Goal: Communication & Community: Participate in discussion

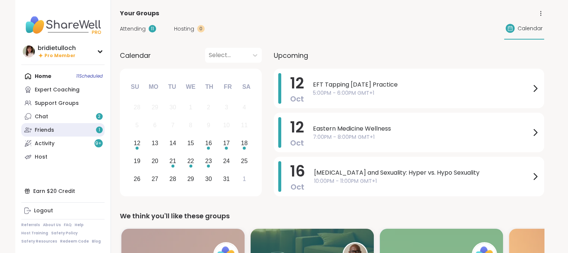
click at [52, 129] on div "Friends 1" at bounding box center [44, 130] width 19 height 7
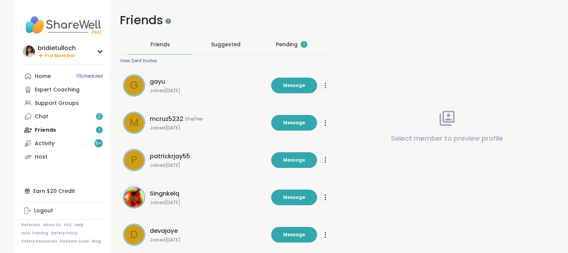
click at [287, 46] on div "Pending 1" at bounding box center [291, 44] width 31 height 7
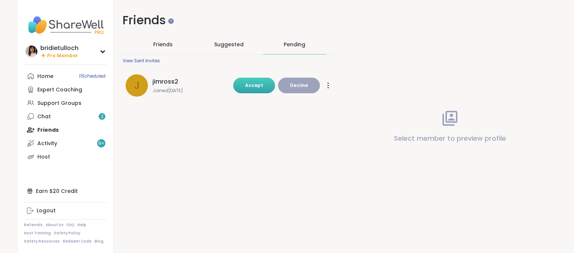
click at [255, 87] on span "Accept" at bounding box center [254, 85] width 18 height 6
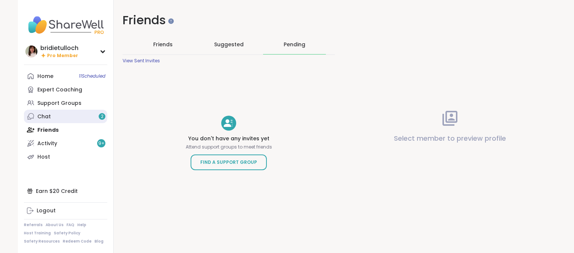
click at [52, 115] on link "Chat 2" at bounding box center [65, 116] width 83 height 13
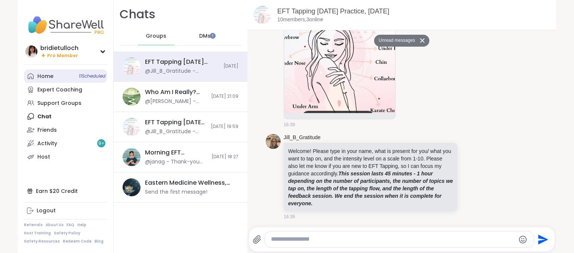
click at [42, 78] on div "Home 11 Scheduled" at bounding box center [45, 76] width 16 height 7
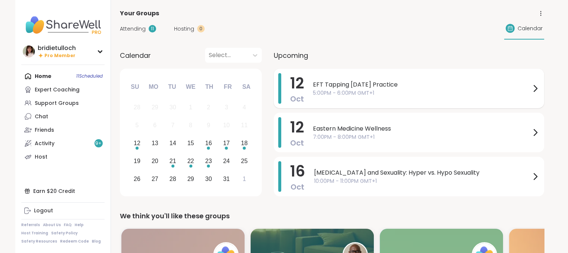
click at [530, 91] on span "5:00PM - 6:00PM GMT+1" at bounding box center [422, 93] width 218 height 8
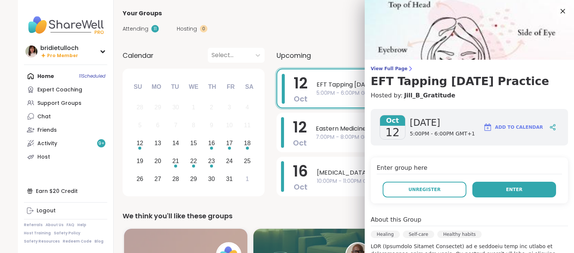
click at [482, 189] on button "Enter" at bounding box center [514, 190] width 84 height 16
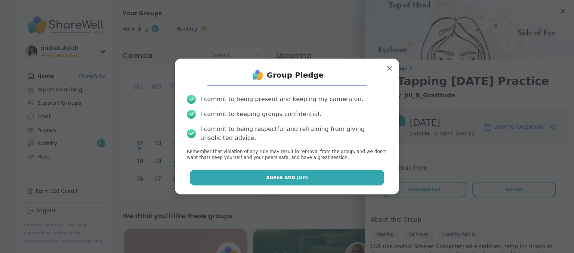
click at [357, 177] on button "Agree and Join" at bounding box center [287, 178] width 195 height 16
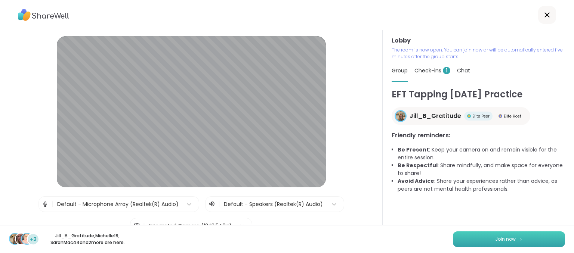
click at [541, 239] on button "Join now" at bounding box center [509, 240] width 112 height 16
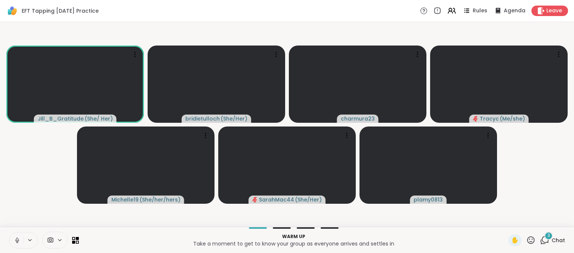
click at [17, 241] on icon at bounding box center [17, 240] width 7 height 7
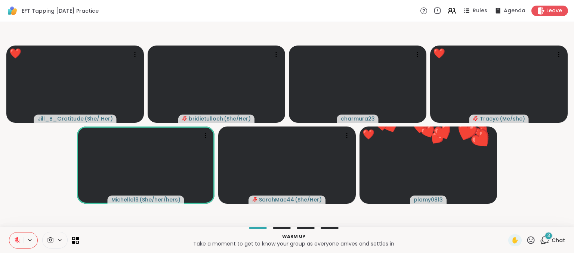
click at [526, 240] on icon at bounding box center [530, 240] width 9 height 9
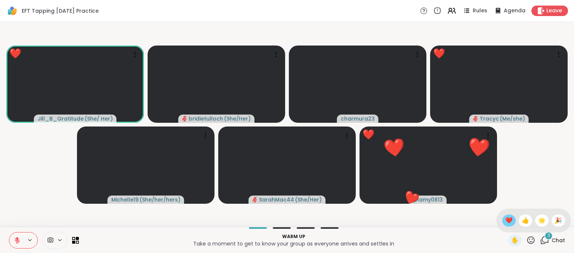
click at [505, 217] on span "❤️" at bounding box center [508, 220] width 7 height 9
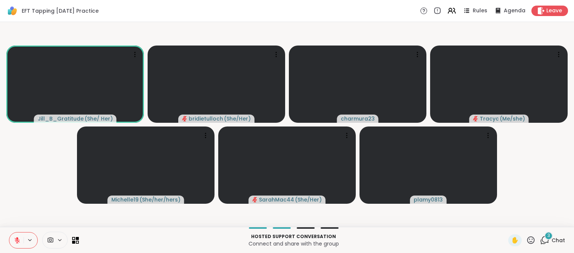
click at [540, 240] on icon at bounding box center [544, 240] width 9 height 9
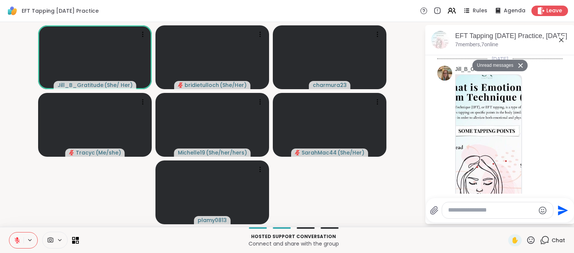
scroll to position [525, 0]
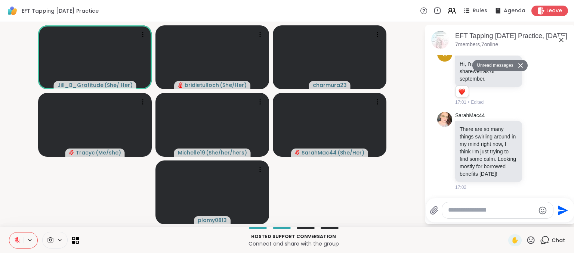
click at [456, 210] on textarea "Type your message" at bounding box center [491, 211] width 87 height 8
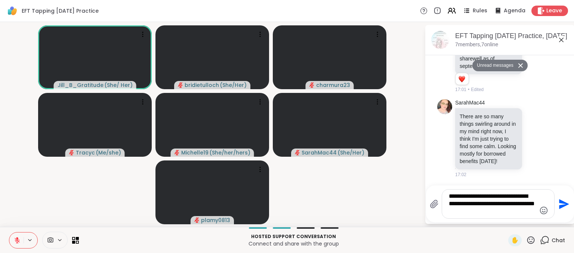
type textarea "**********"
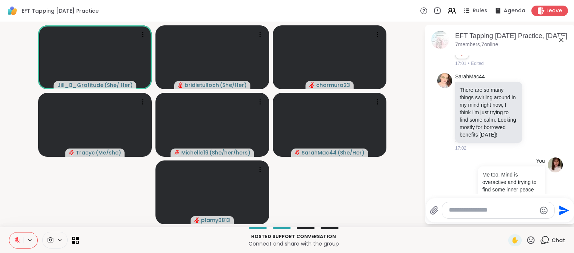
scroll to position [569, 0]
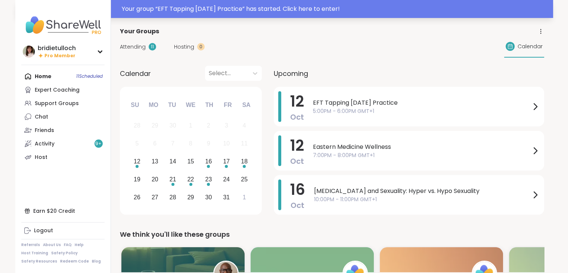
click at [321, 9] on div "Your group “ EFT Tapping [DATE] Practice ” has started. Click here to enter!" at bounding box center [335, 8] width 427 height 9
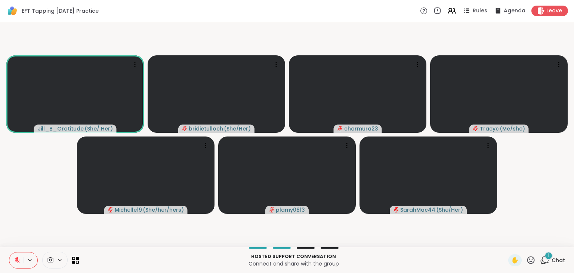
click at [540, 259] on icon at bounding box center [544, 259] width 9 height 9
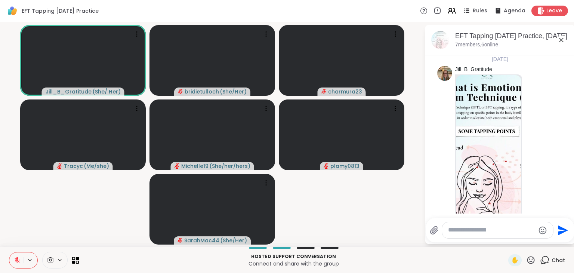
scroll to position [636, 0]
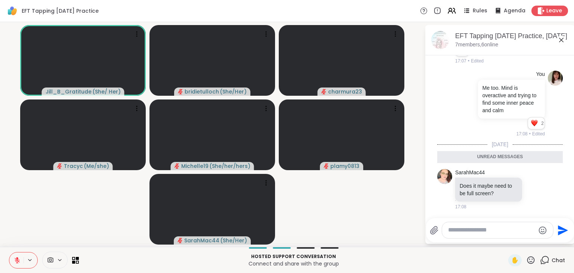
click at [458, 230] on textarea "Type your message" at bounding box center [491, 230] width 87 height 8
type textarea "**********"
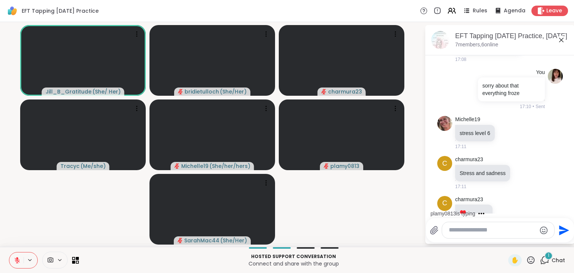
scroll to position [784, 0]
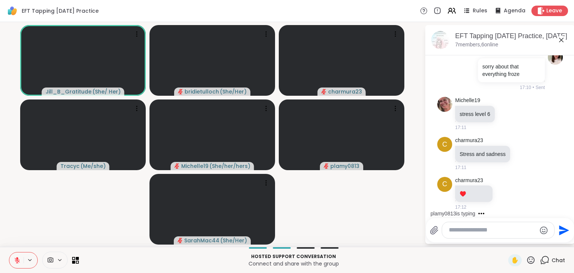
click at [526, 260] on icon at bounding box center [530, 259] width 9 height 9
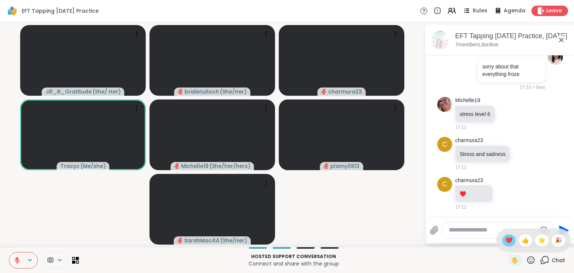
click at [505, 241] on span "❤️" at bounding box center [508, 240] width 7 height 9
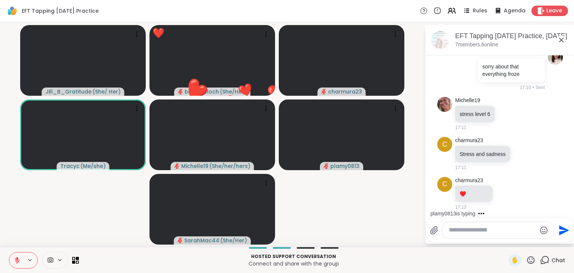
click at [469, 229] on textarea "Type your message" at bounding box center [492, 230] width 87 height 8
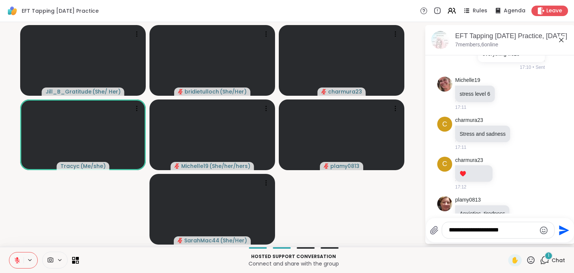
scroll to position [824, 0]
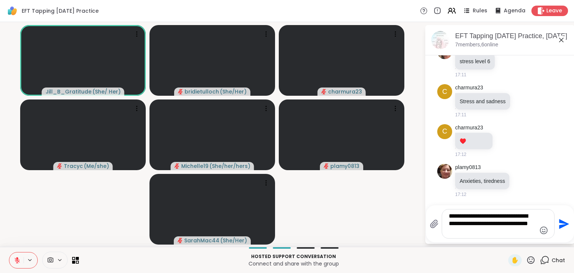
type textarea "**********"
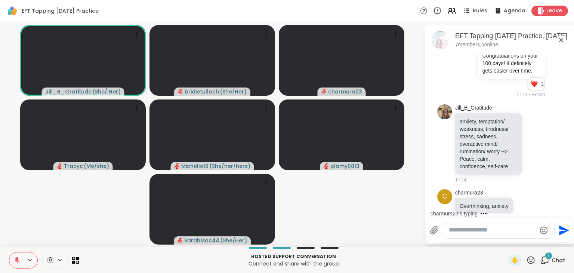
scroll to position [1021, 0]
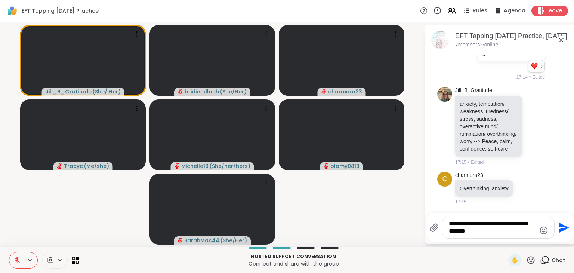
type textarea "**********"
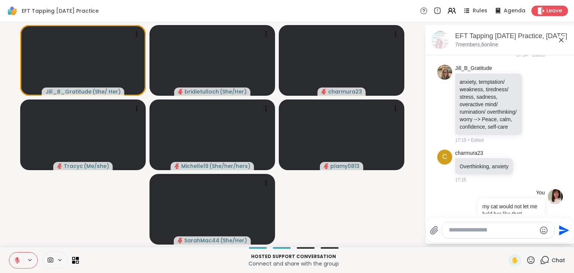
scroll to position [1076, 0]
